Goal: Check status: Check status

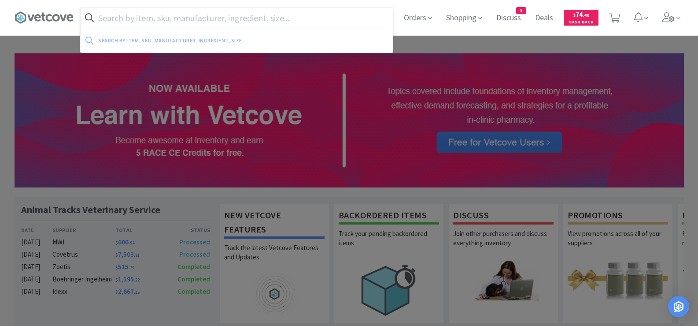
click at [345, 13] on input "text" at bounding box center [237, 17] width 312 height 20
click at [408, 19] on span "Orders" at bounding box center [418, 17] width 35 height 35
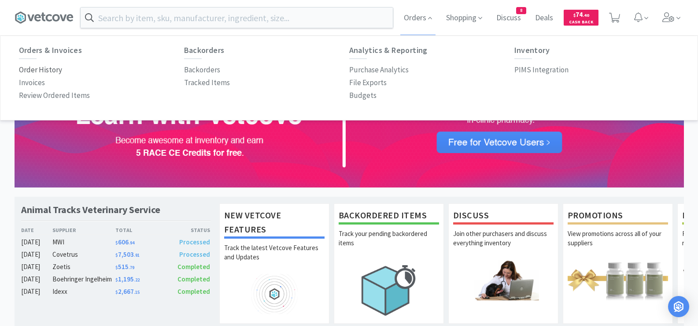
click at [39, 70] on p "Order History" at bounding box center [40, 70] width 43 height 12
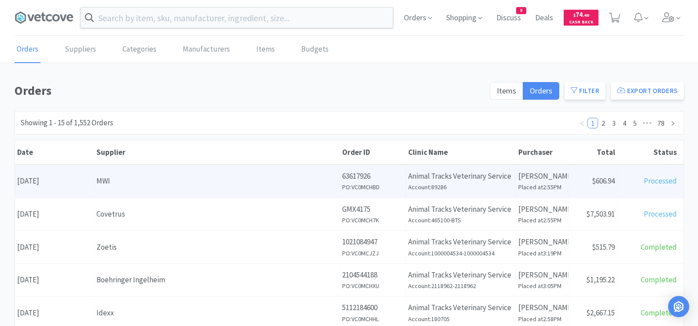
click at [162, 175] on div "MWI" at bounding box center [217, 181] width 241 height 12
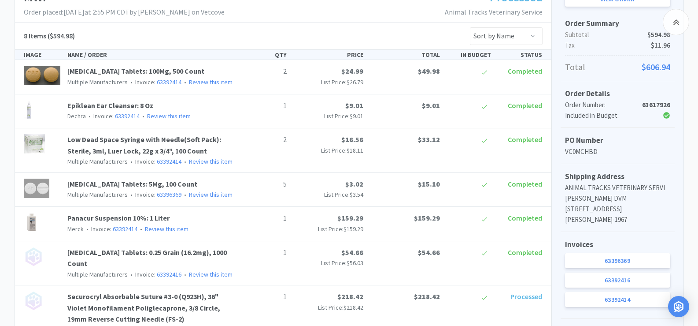
scroll to position [130, 0]
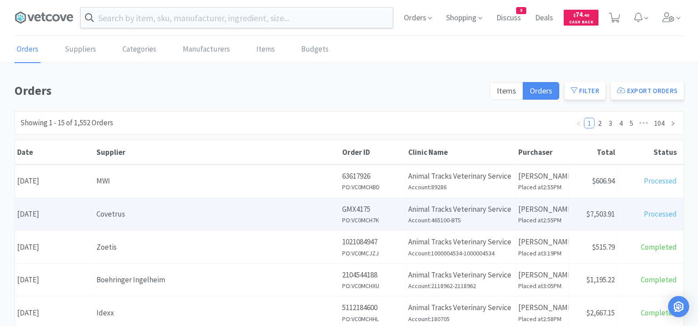
click at [163, 208] on div "Covetrus" at bounding box center [217, 214] width 241 height 12
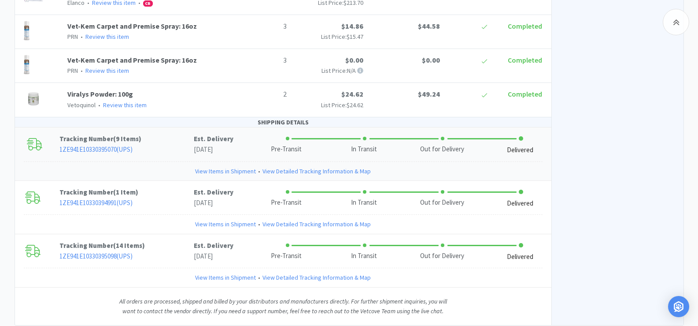
scroll to position [1445, 0]
